Goal: Information Seeking & Learning: Learn about a topic

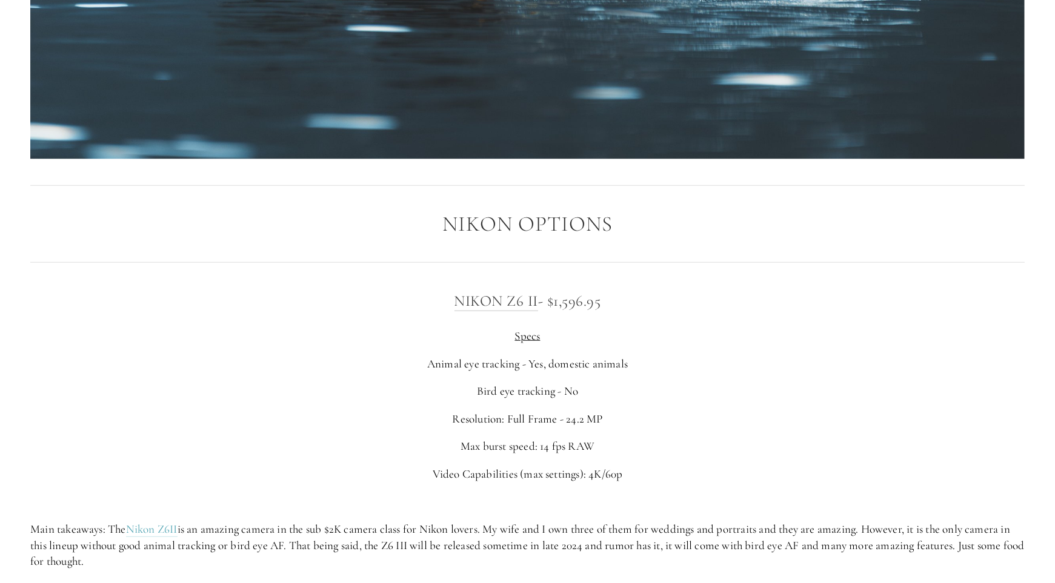
scroll to position [1999, 0]
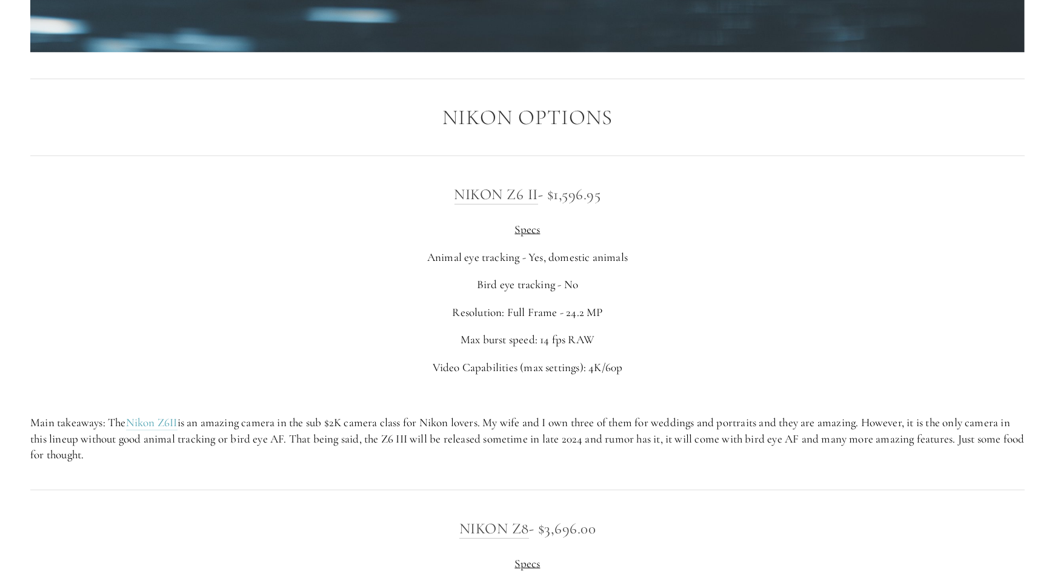
click at [508, 428] on p "Main takeaways: The Nikon Z6II is an amazing camera in the sub $2K camera class…" at bounding box center [527, 439] width 994 height 48
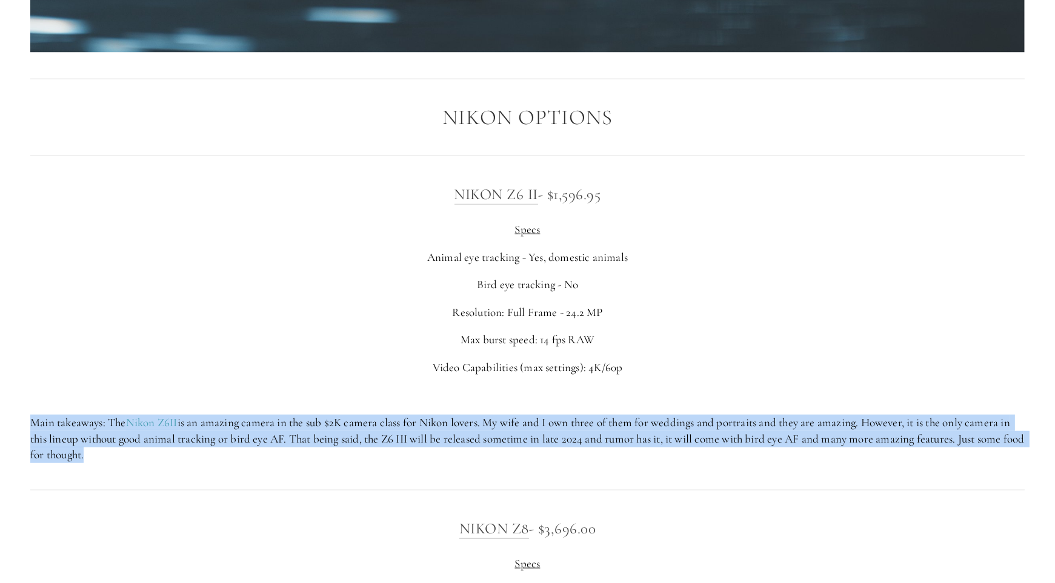
click at [508, 428] on p "Main takeaways: The Nikon Z6II is an amazing camera in the sub $2K camera class…" at bounding box center [527, 439] width 994 height 48
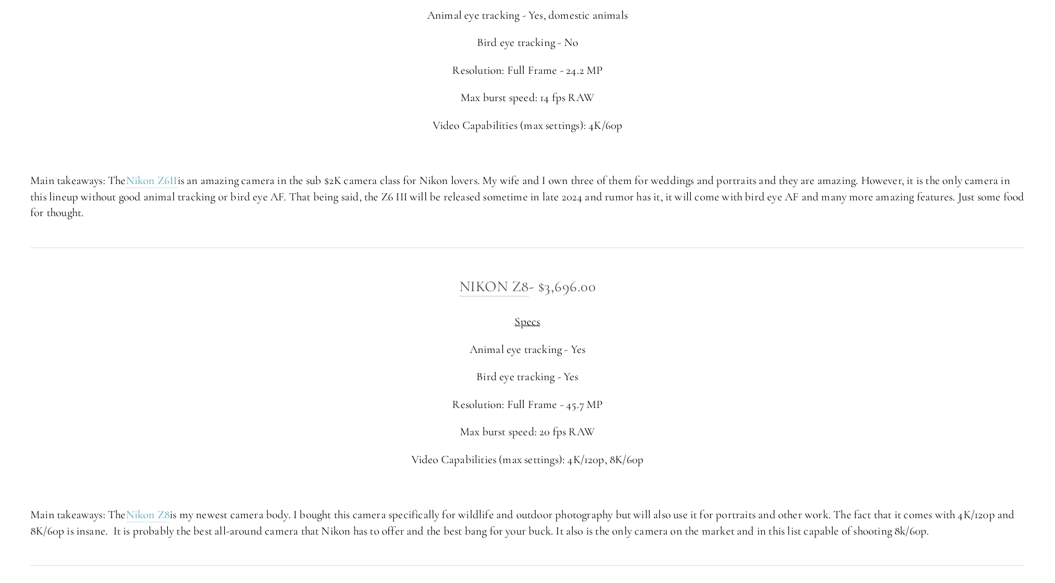
click at [331, 406] on p "Resolution: Full Frame - 45.7 MP" at bounding box center [527, 405] width 994 height 16
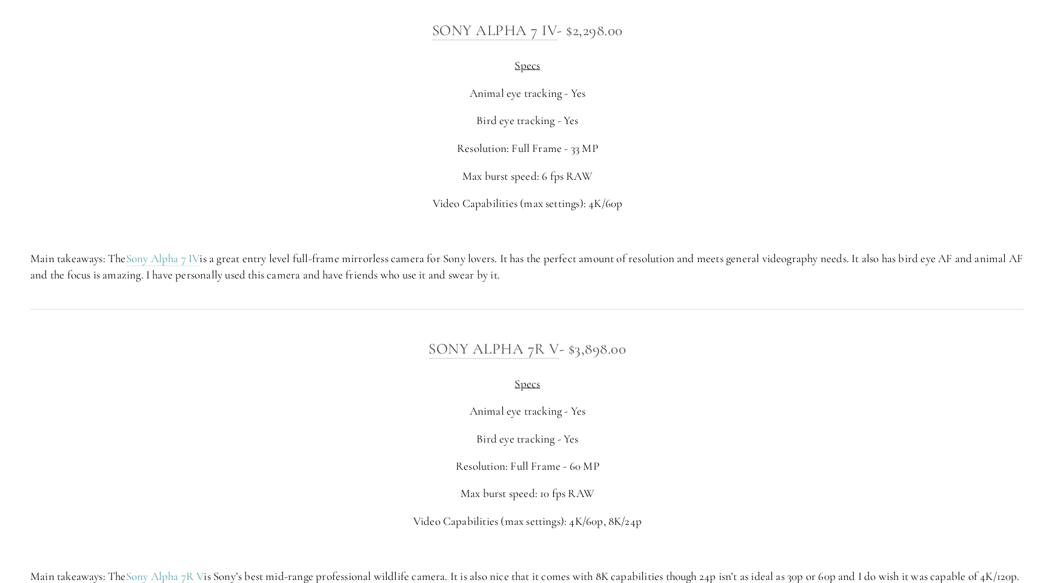
scroll to position [3151, 0]
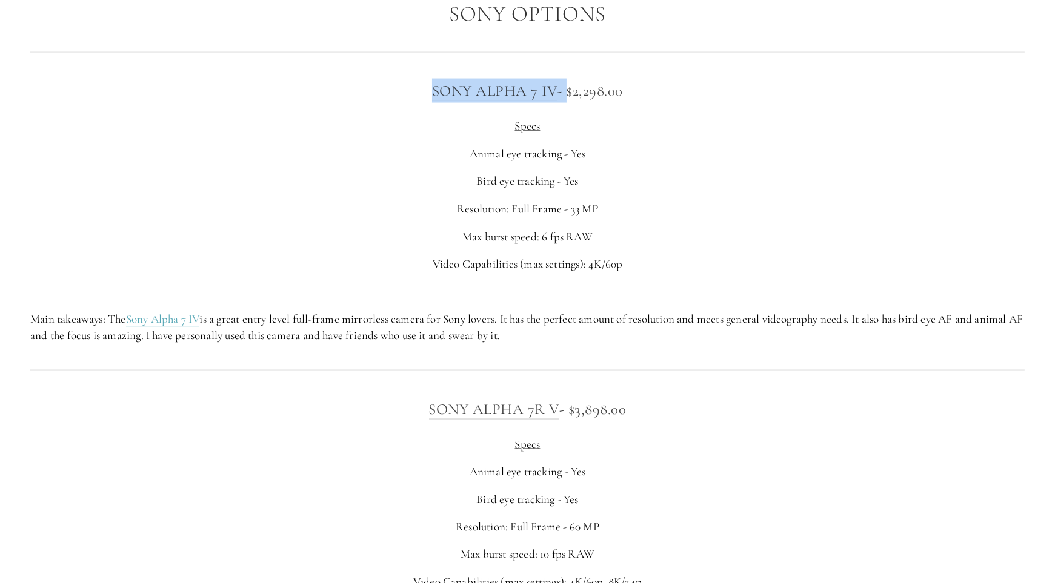
drag, startPoint x: 410, startPoint y: 89, endPoint x: 562, endPoint y: 91, distance: 151.5
click at [562, 91] on h3 "Sony Alpha 7 IV - $2,298.00" at bounding box center [527, 91] width 994 height 24
copy h3 "Sony Alpha 7 IV -"
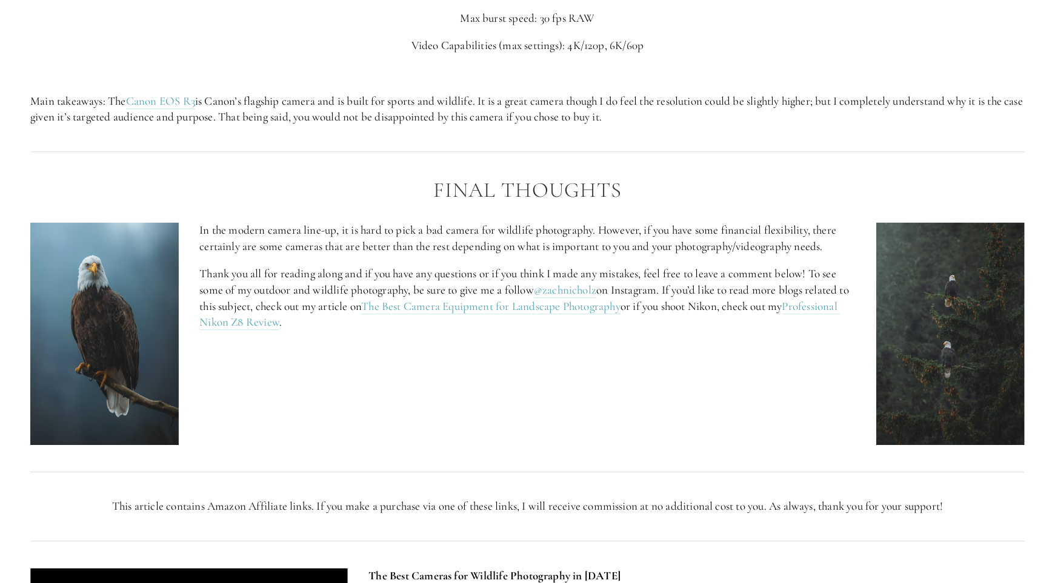
scroll to position [5089, 0]
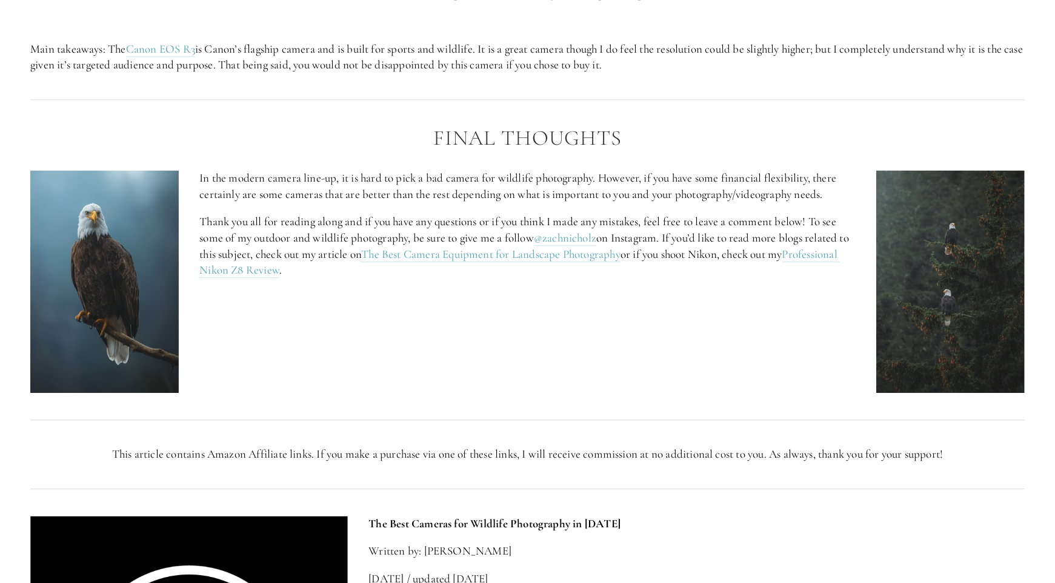
click at [730, 182] on p "In the modern camera line-up, it is hard to pick a bad camera for wildlife phot…" at bounding box center [527, 186] width 656 height 32
click at [729, 182] on p "In the modern camera line-up, it is hard to pick a bad camera for wildlife phot…" at bounding box center [527, 186] width 656 height 32
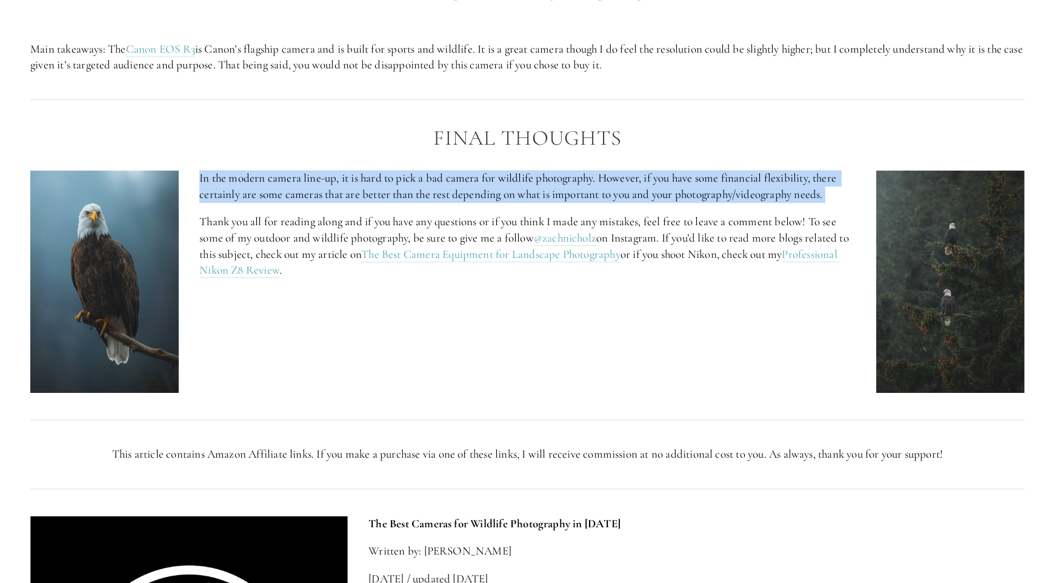
click at [729, 182] on p "In the modern camera line-up, it is hard to pick a bad camera for wildlife phot…" at bounding box center [527, 186] width 656 height 32
click at [729, 183] on p "In the modern camera line-up, it is hard to pick a bad camera for wildlife phot…" at bounding box center [527, 186] width 656 height 32
click at [729, 187] on p "In the modern camera line-up, it is hard to pick a bad camera for wildlife phot…" at bounding box center [527, 186] width 656 height 32
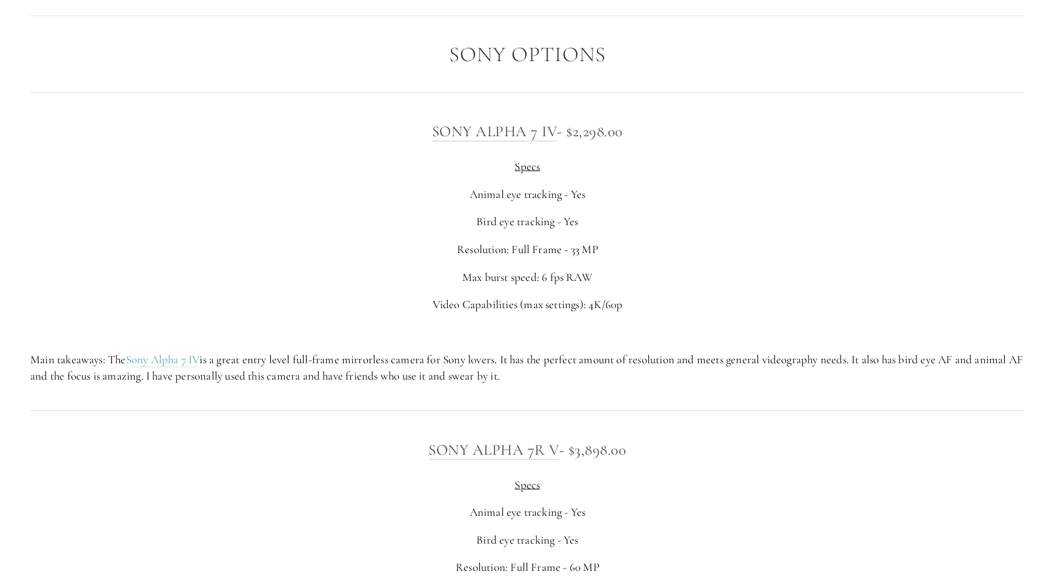
scroll to position [2969, 0]
